Goal: Task Accomplishment & Management: Manage account settings

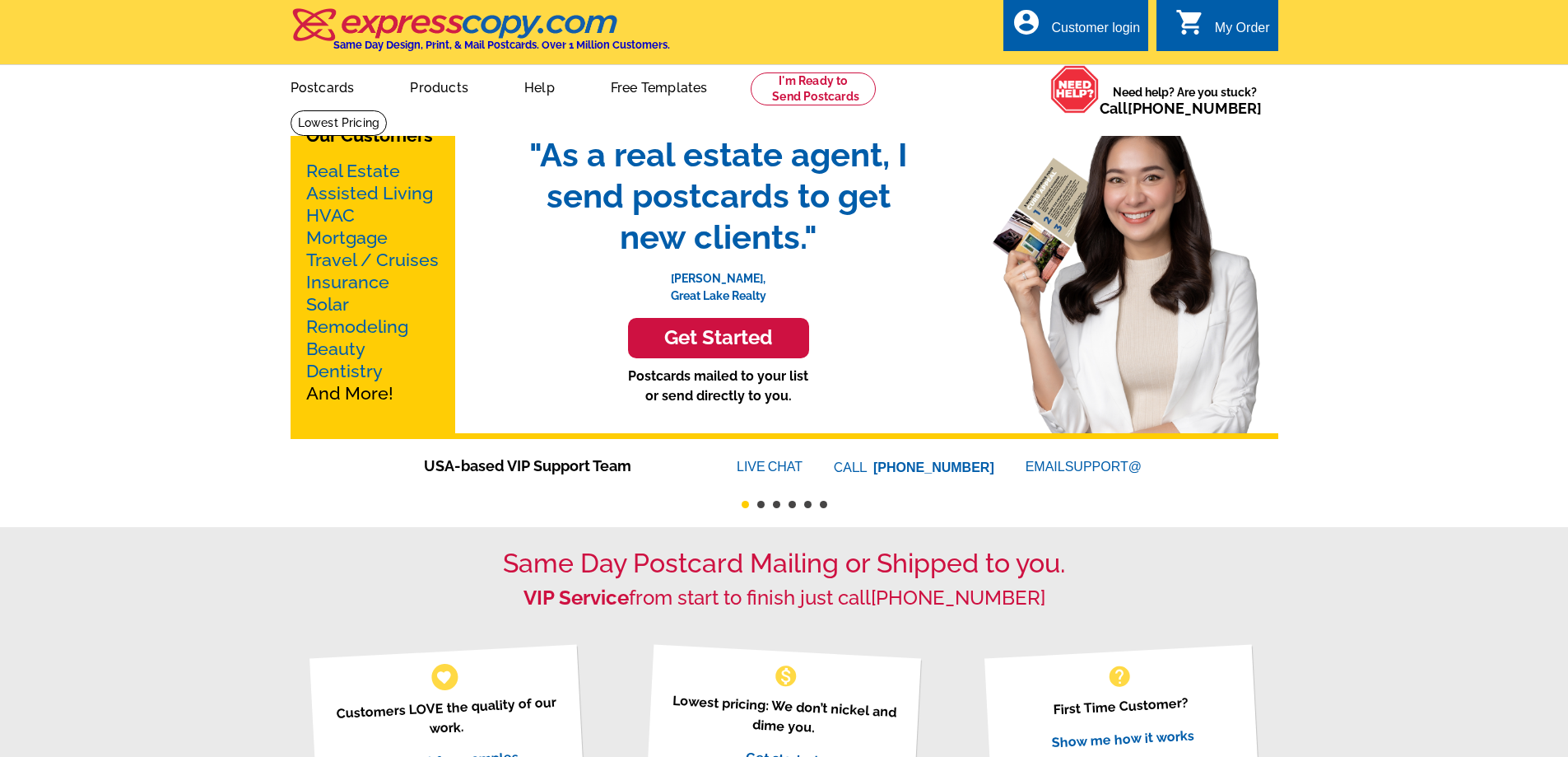
click at [1087, 33] on div "Customer login" at bounding box center [1095, 31] width 89 height 23
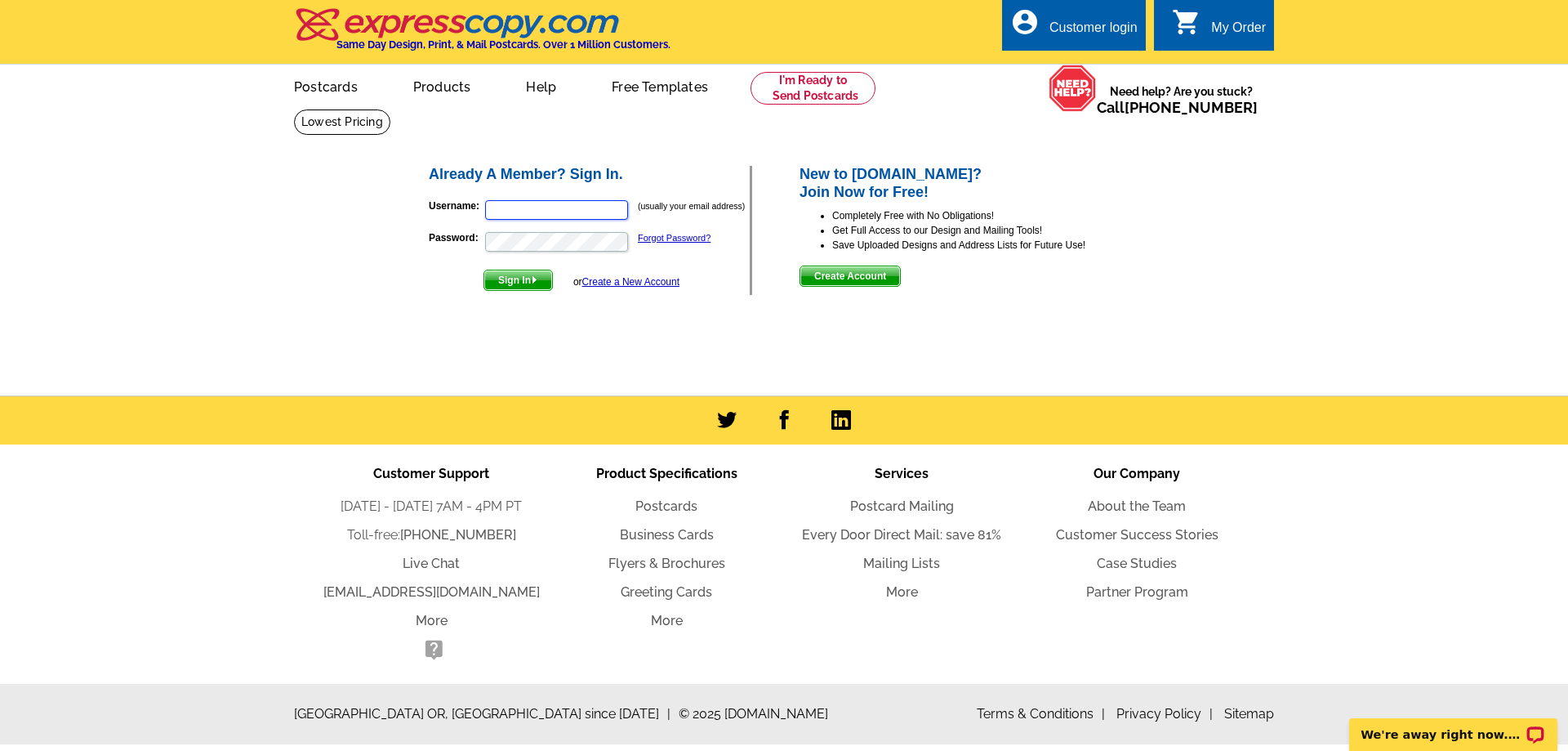
type input "[PERSON_NAME][EMAIL_ADDRESS][DOMAIN_NAME]"
click at [510, 277] on span "Sign In" at bounding box center [519, 279] width 68 height 19
